Goal: Transaction & Acquisition: Purchase product/service

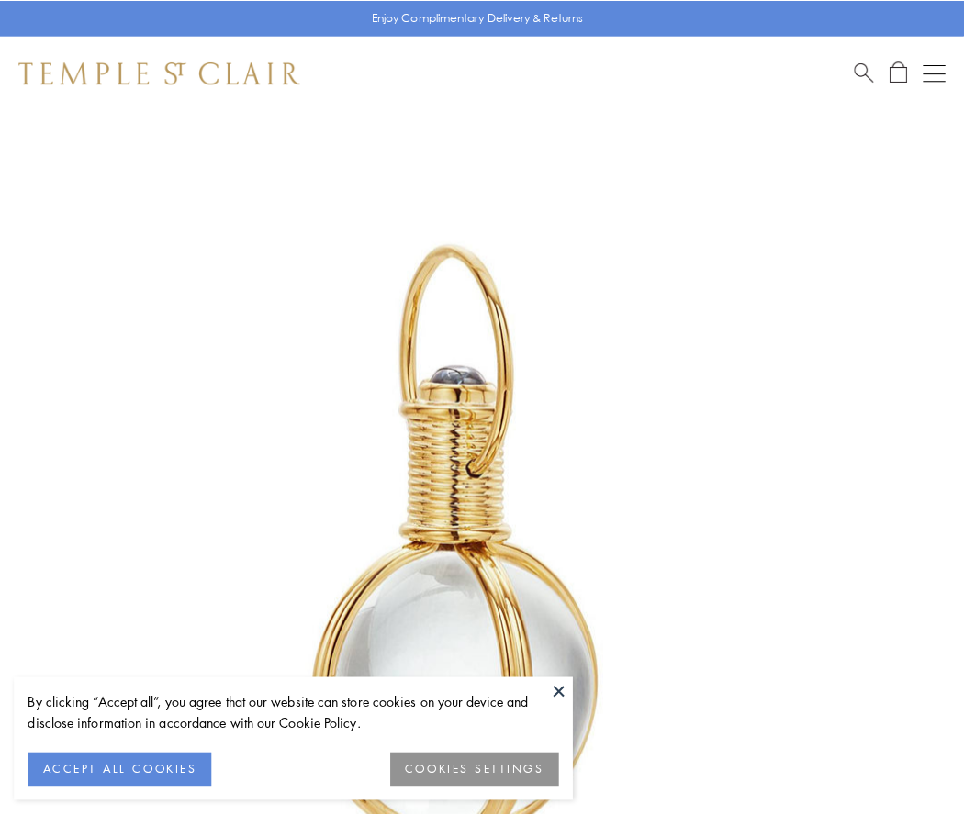
scroll to position [479, 0]
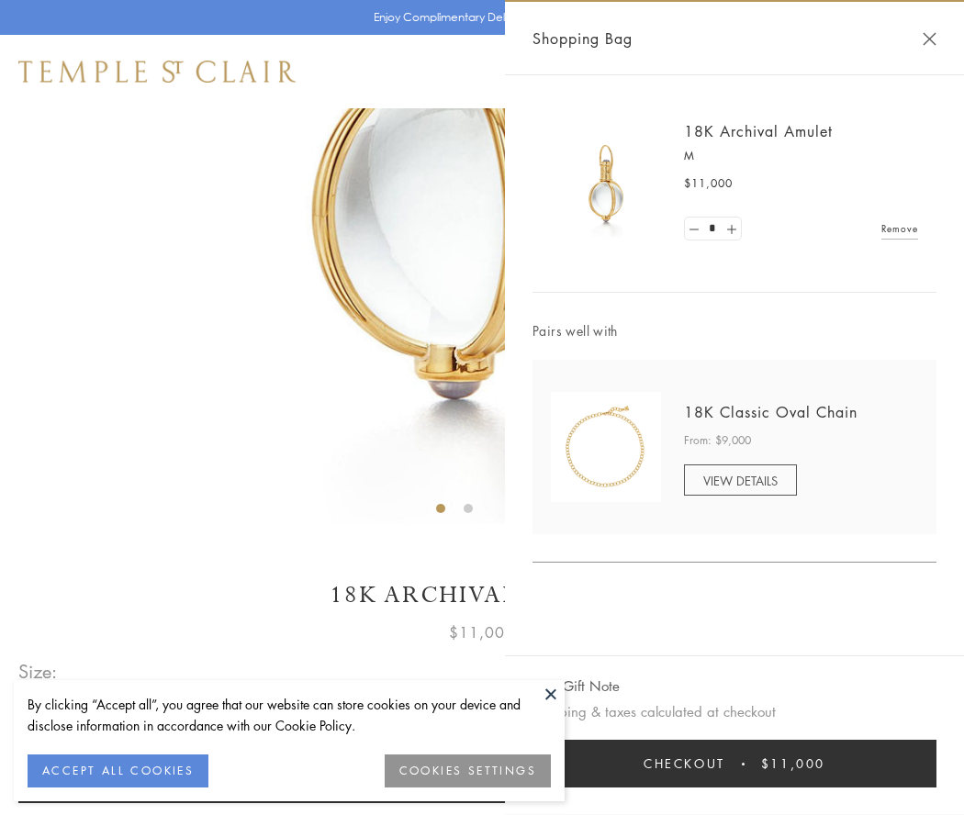
click at [735, 764] on button "Checkout $11,000" at bounding box center [735, 764] width 404 height 48
